Goal: Check status: Check status

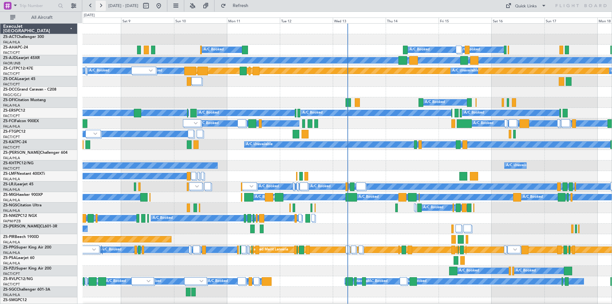
click at [99, 5] on button at bounding box center [101, 6] width 10 height 10
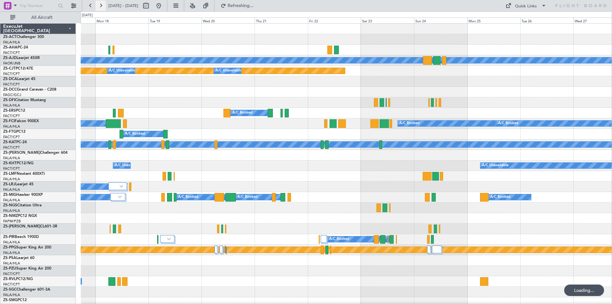
click at [99, 5] on button at bounding box center [101, 6] width 10 height 10
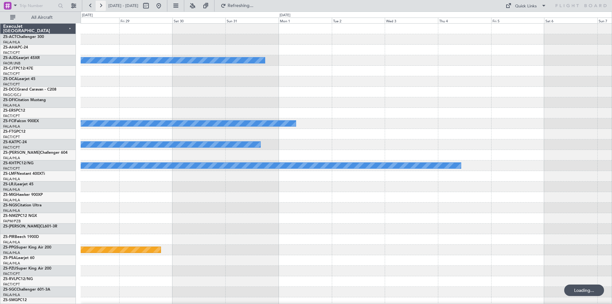
click at [99, 5] on button at bounding box center [101, 6] width 10 height 10
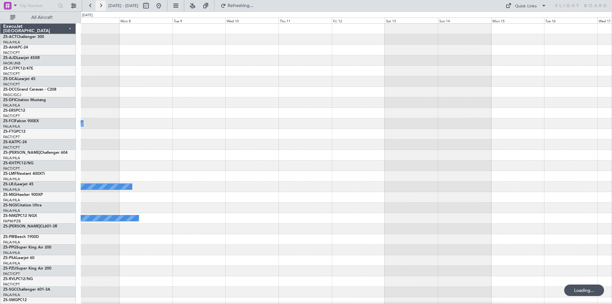
click at [99, 5] on button at bounding box center [101, 6] width 10 height 10
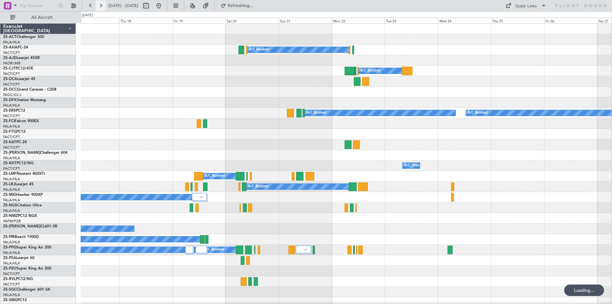
click at [99, 5] on button at bounding box center [101, 6] width 10 height 10
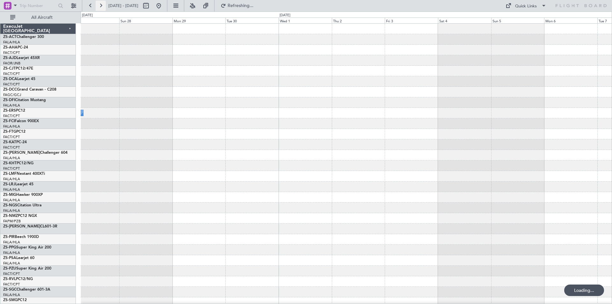
click at [99, 5] on button at bounding box center [101, 6] width 10 height 10
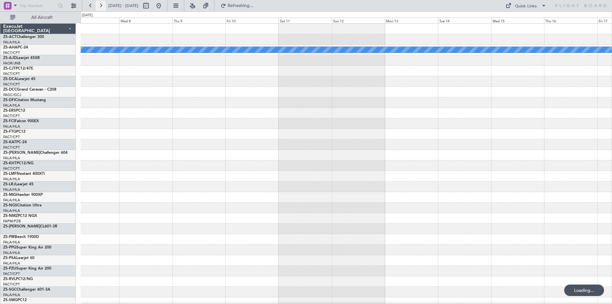
click at [99, 5] on button at bounding box center [101, 6] width 10 height 10
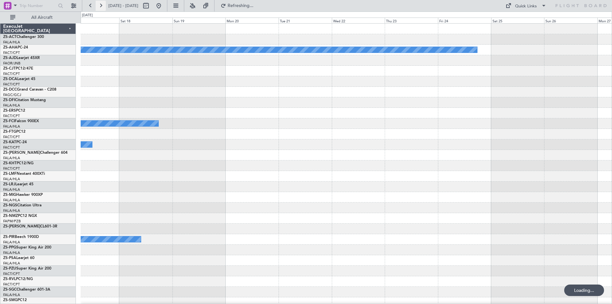
click at [99, 5] on button at bounding box center [101, 6] width 10 height 10
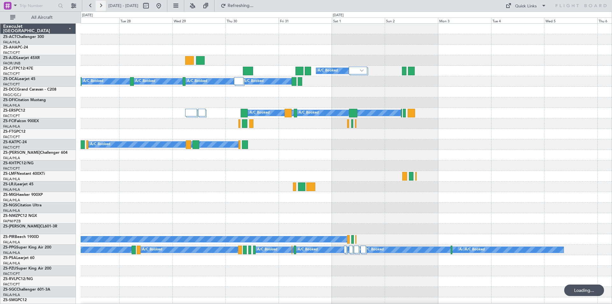
click at [99, 5] on button at bounding box center [101, 6] width 10 height 10
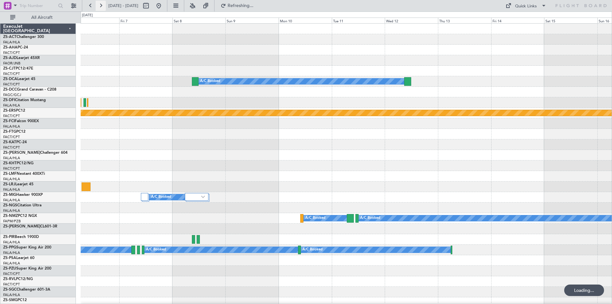
click at [99, 5] on button at bounding box center [101, 6] width 10 height 10
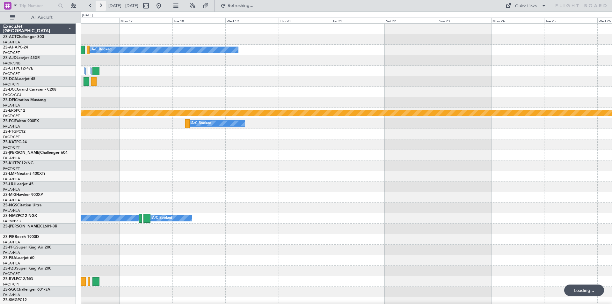
click at [99, 5] on button at bounding box center [101, 6] width 10 height 10
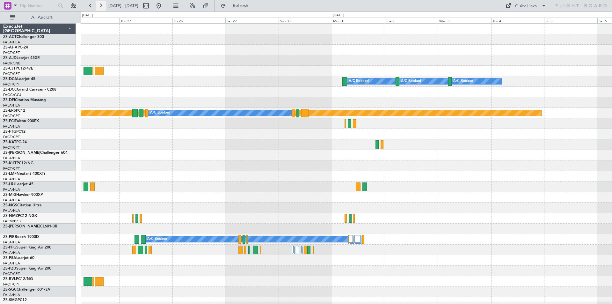
click at [99, 5] on button at bounding box center [101, 6] width 10 height 10
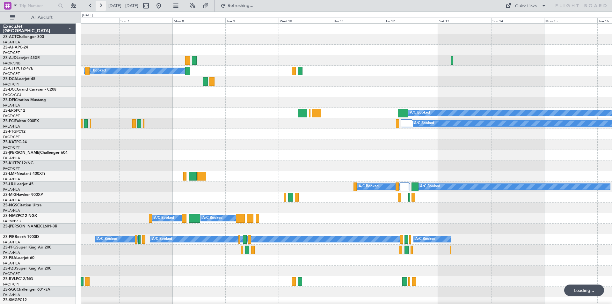
click at [99, 5] on button at bounding box center [101, 6] width 10 height 10
